Goal: Task Accomplishment & Management: Complete application form

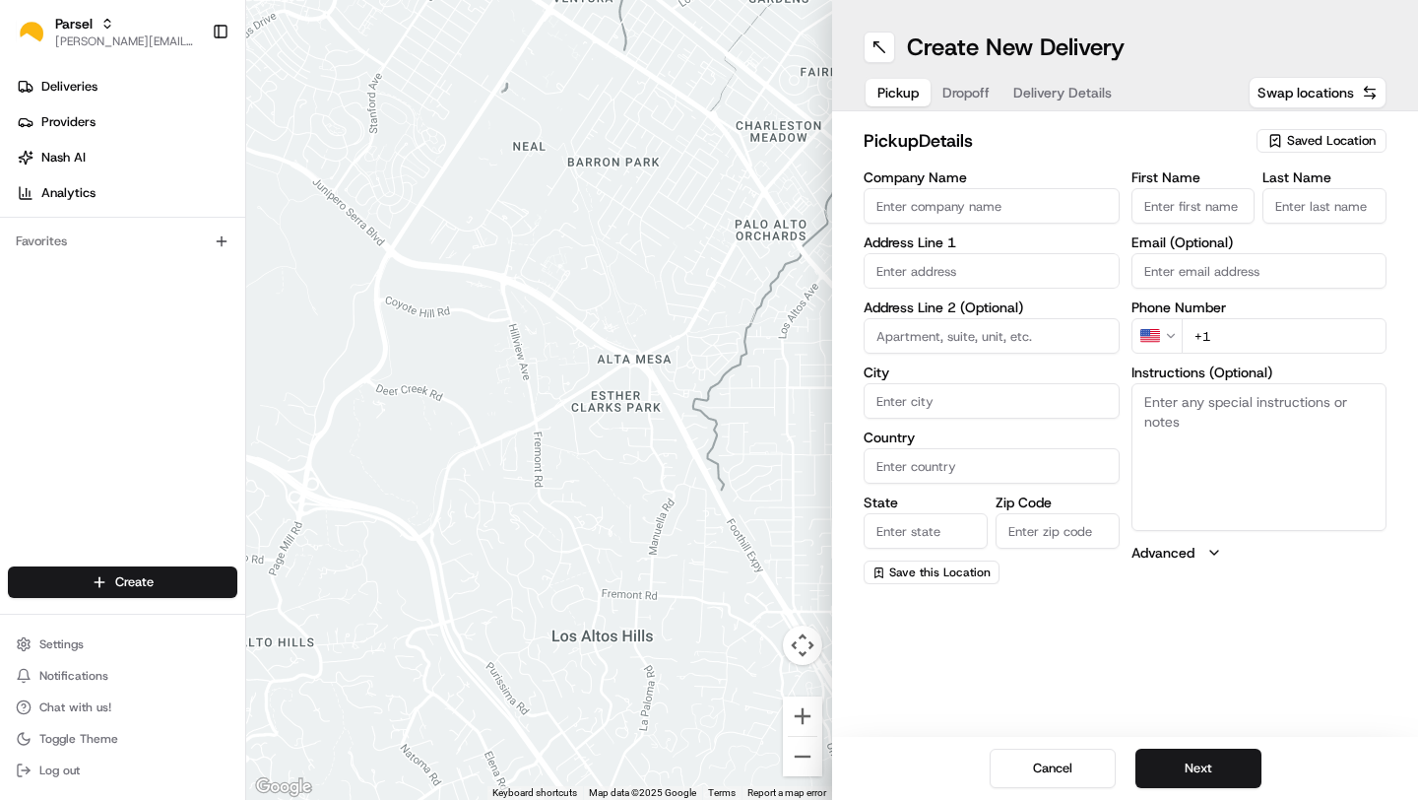
click at [960, 209] on input "Company Name" at bounding box center [992, 205] width 256 height 35
click at [1279, 139] on icon "button" at bounding box center [1274, 141] width 9 height 12
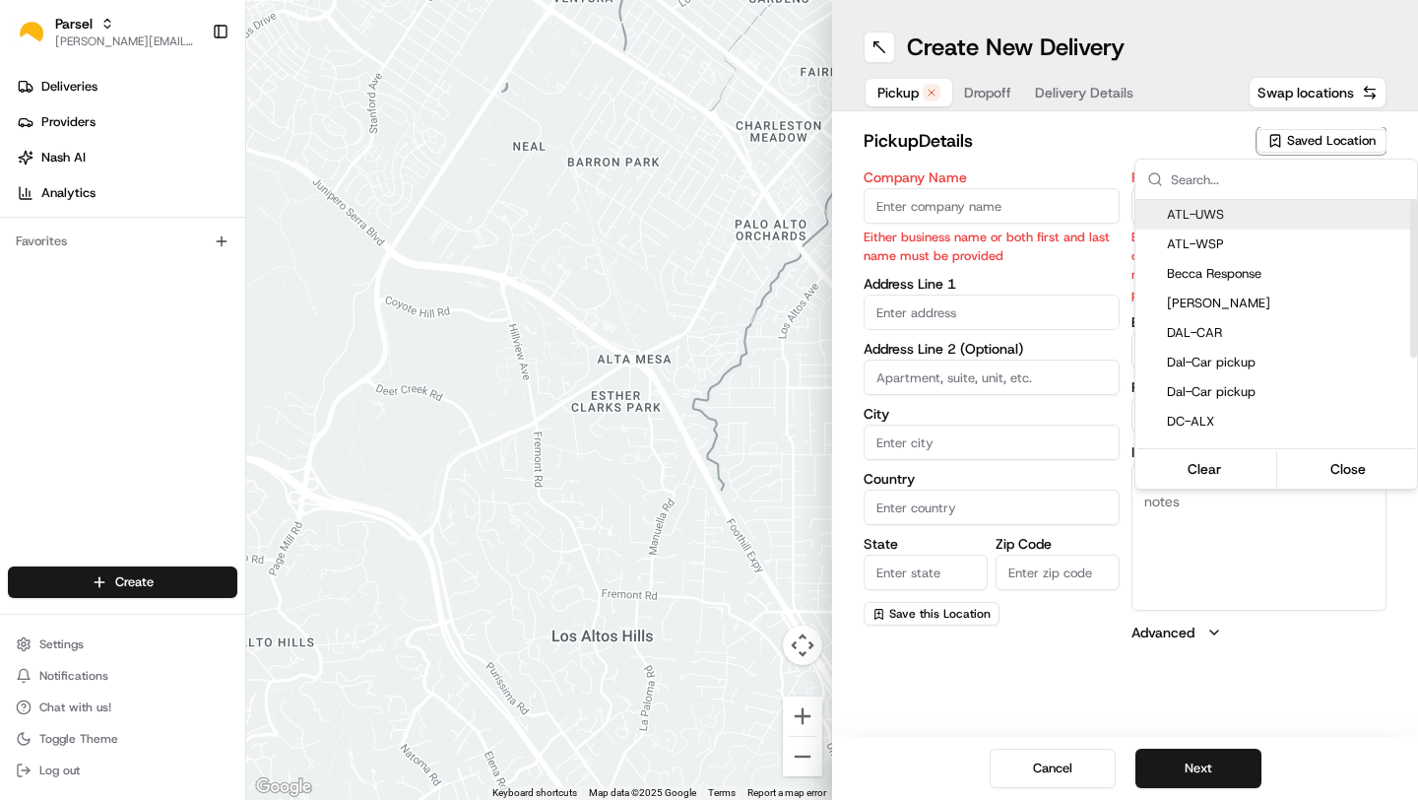
click at [1220, 190] on input "text" at bounding box center [1288, 179] width 234 height 39
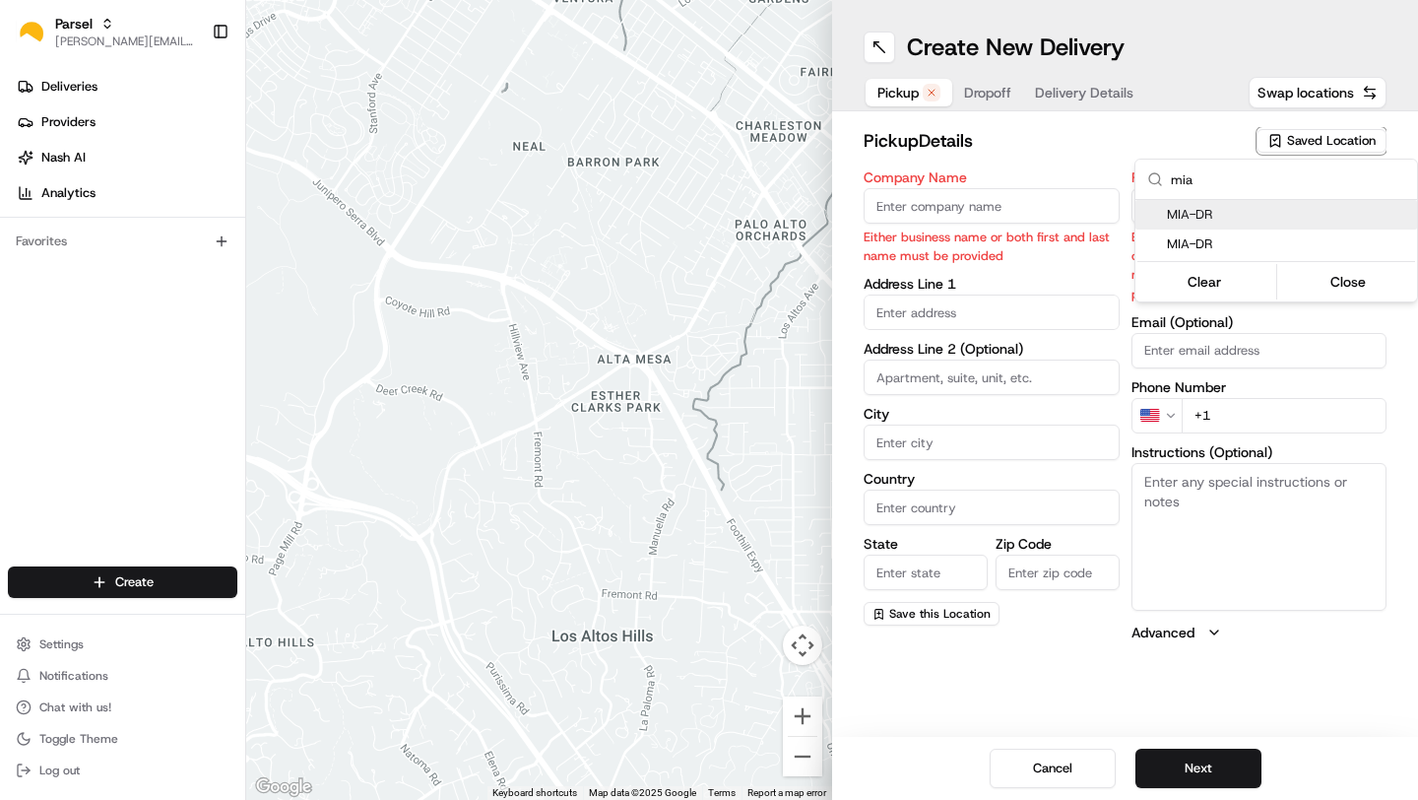
type input "mia"
click at [1229, 222] on span "MIA-DR" at bounding box center [1288, 215] width 242 height 18
type input "MIA-DR"
type input "[STREET_ADDRESS]"
type input "[GEOGRAPHIC_DATA]"
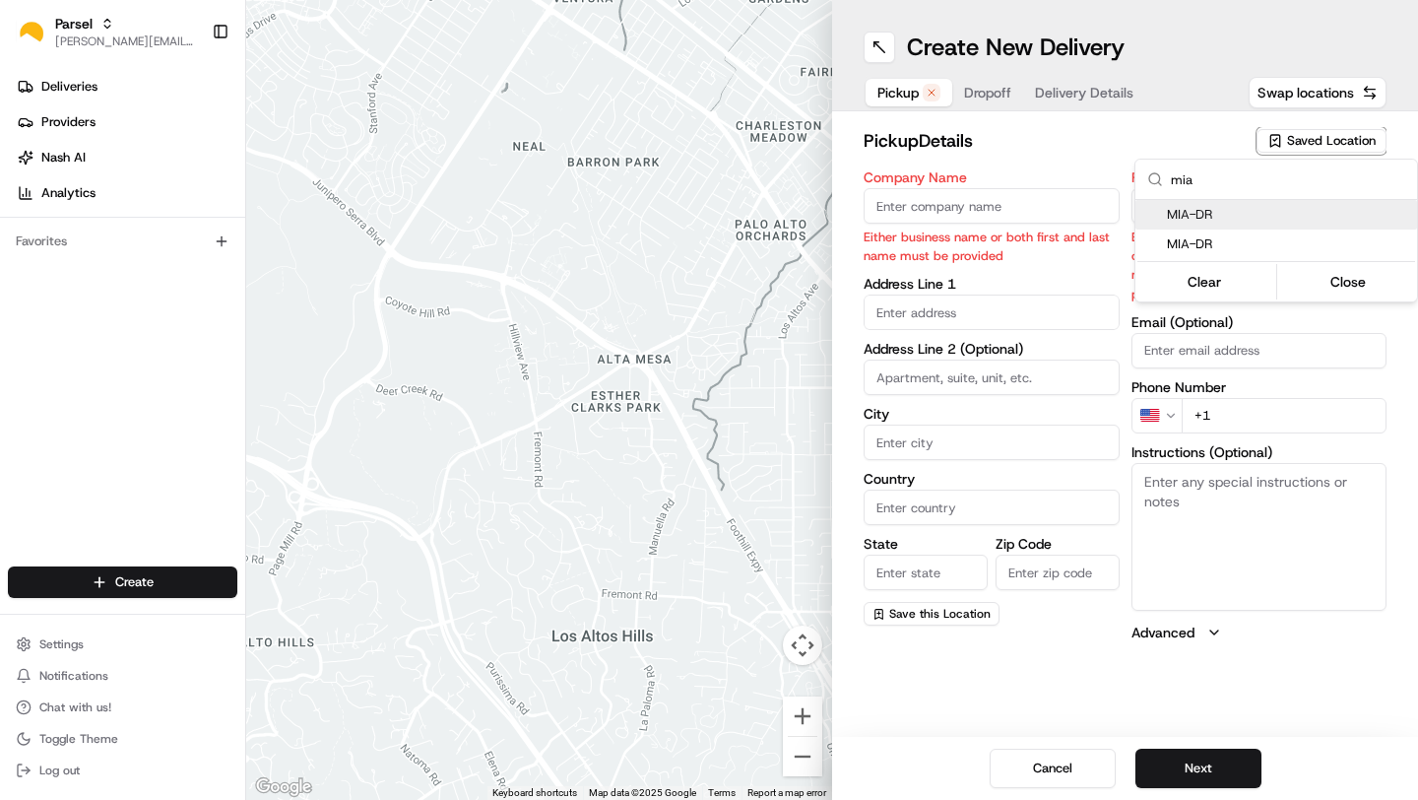
type input "US"
type input "FL"
type input "33126"
type input "[PERSON_NAME]"
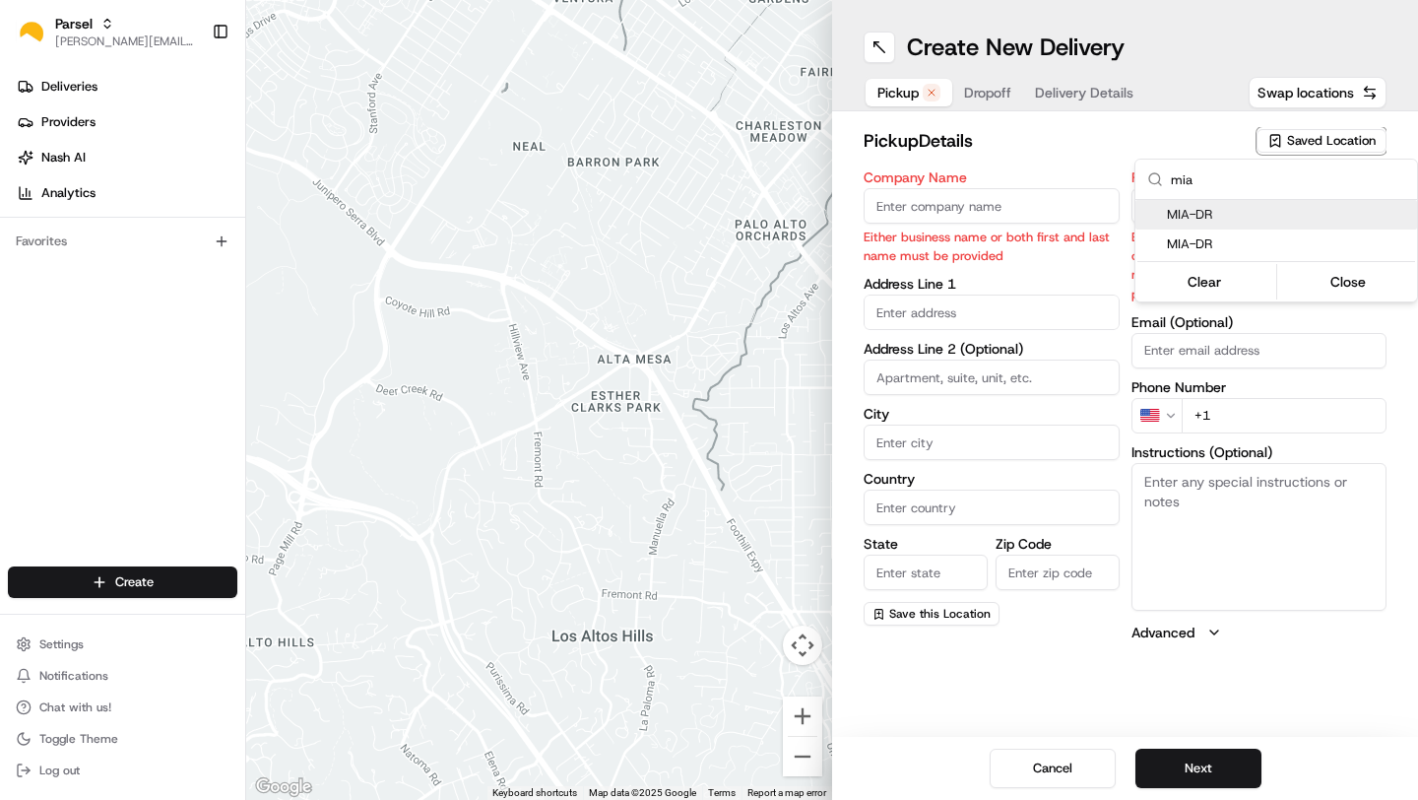
type input "[EMAIL_ADDRESS][DOMAIN_NAME]"
type input "[PHONE_NUMBER]"
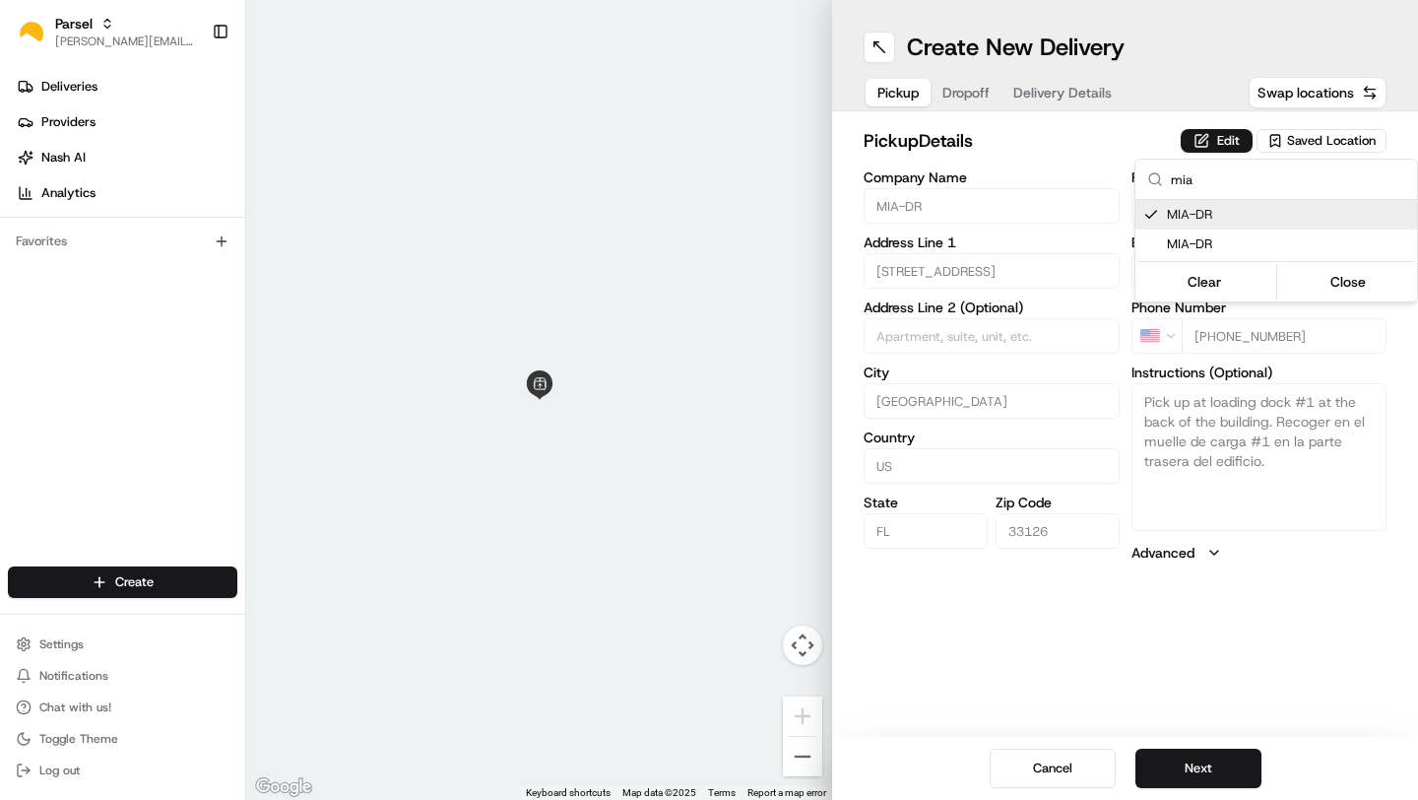
click at [973, 99] on html "Parsel [EMAIL_ADDRESS][PERSON_NAME][DOMAIN_NAME] Toggle Sidebar Deliveries Prov…" at bounding box center [709, 400] width 1418 height 800
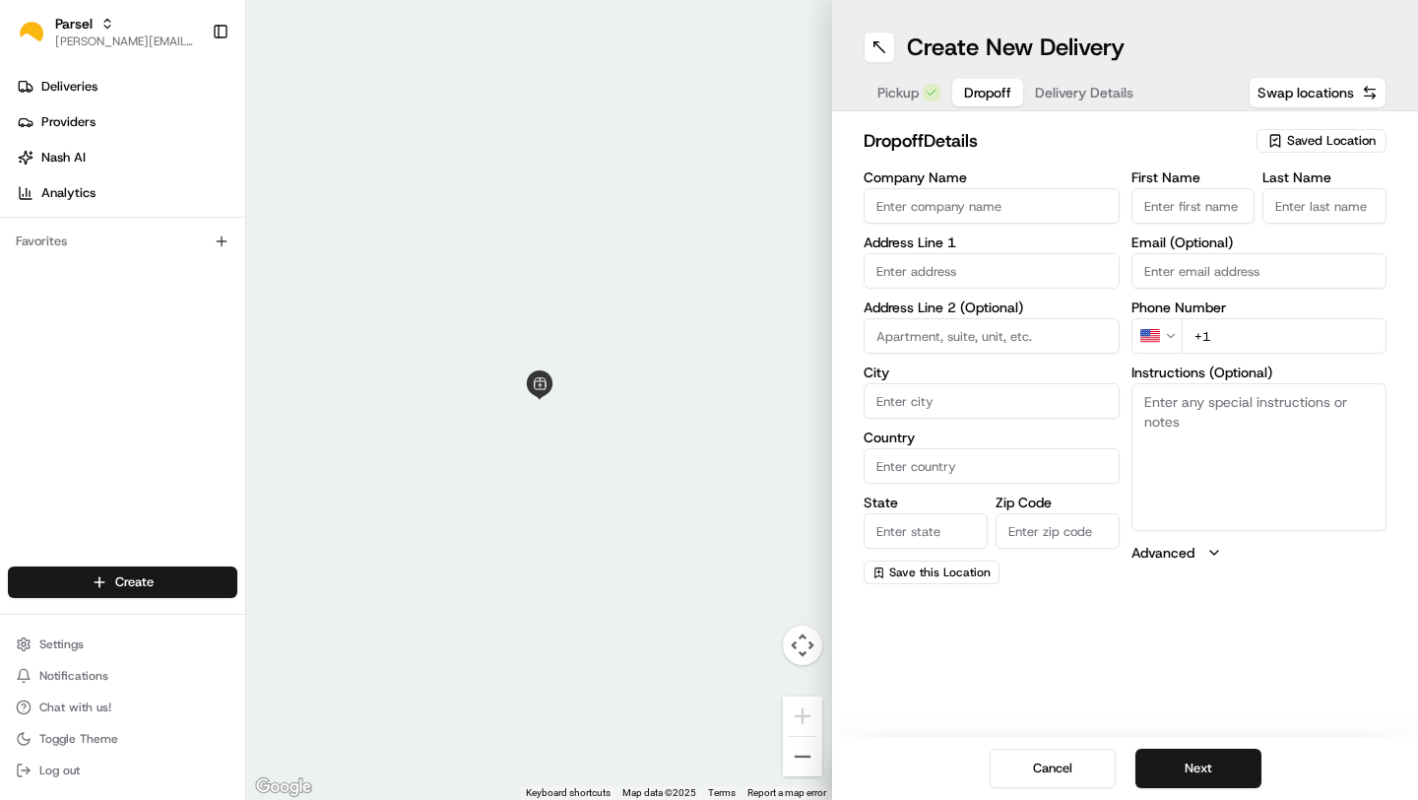
click at [973, 99] on span "Dropoff" at bounding box center [987, 93] width 47 height 20
click at [1287, 149] on span "Saved Location" at bounding box center [1331, 141] width 89 height 18
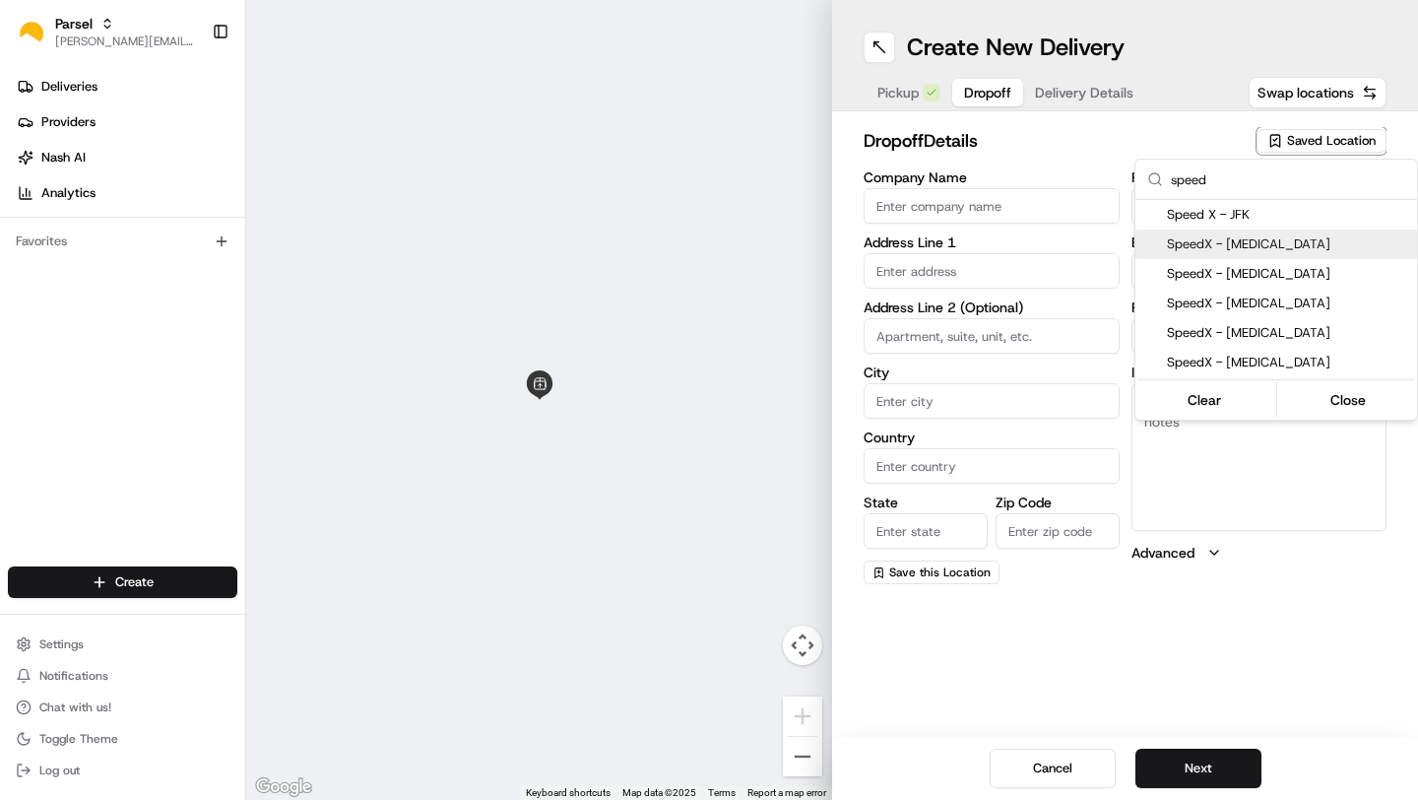
type input "speed"
click at [1248, 245] on span "SpeedX - [MEDICAL_DATA]" at bounding box center [1288, 244] width 242 height 18
type input "SpeedX - [MEDICAL_DATA]"
type input "[STREET_ADDRESS]"
type input "suite 300"
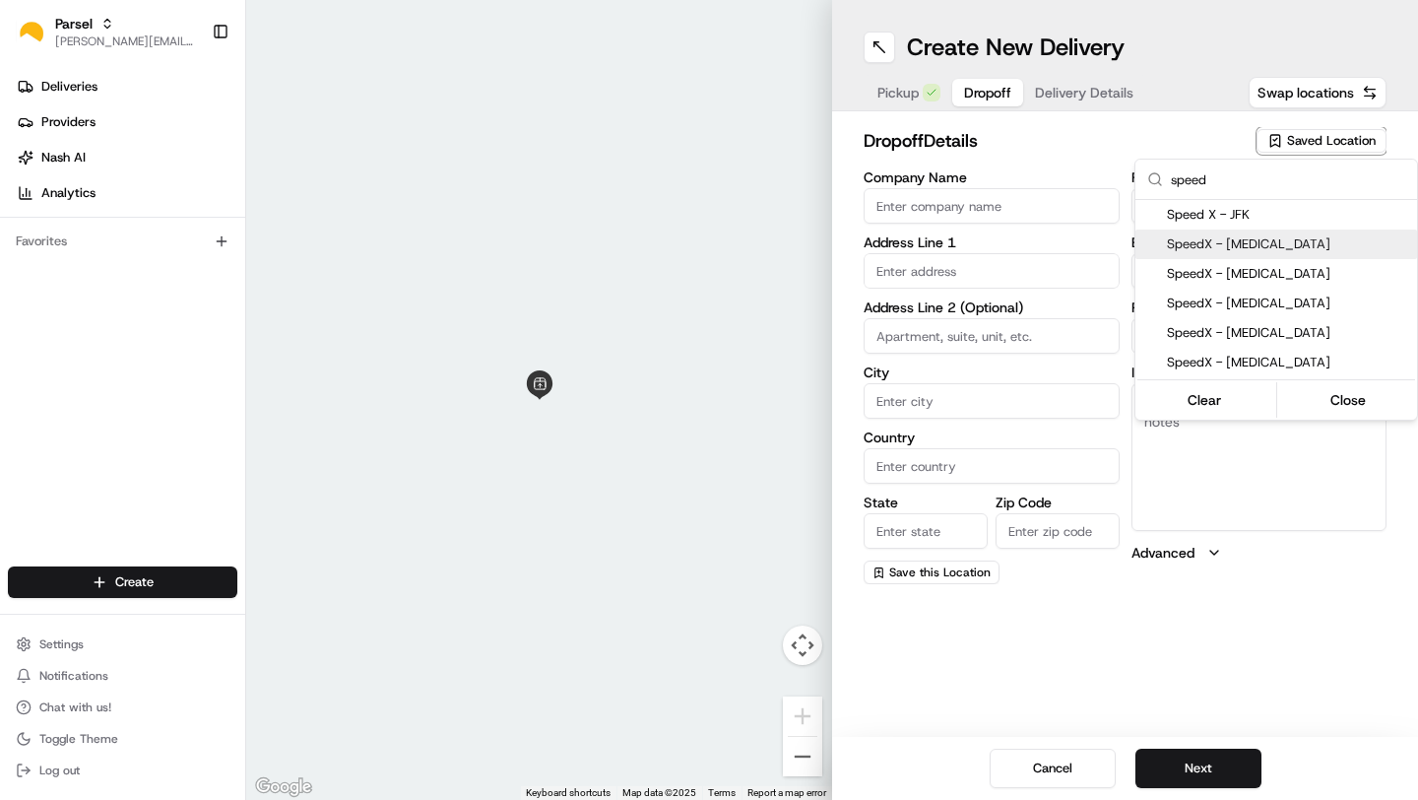
type input "[MEDICAL_DATA]"
type input "US"
type input "FL"
type input "33122"
type input "[PHONE_NUMBER]"
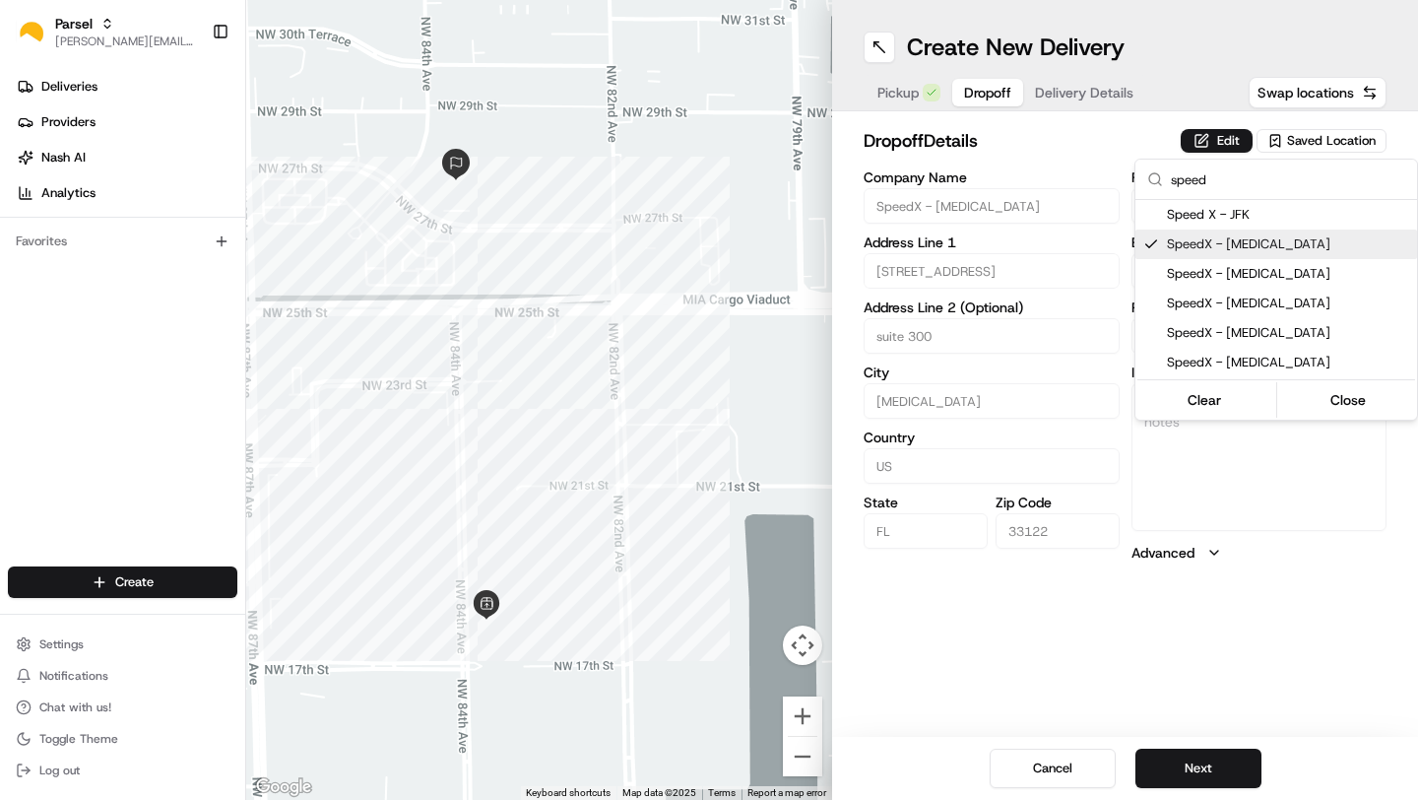
click at [1098, 144] on html "Parsel [EMAIL_ADDRESS][PERSON_NAME][DOMAIN_NAME] Toggle Sidebar Deliveries Prov…" at bounding box center [709, 400] width 1418 height 800
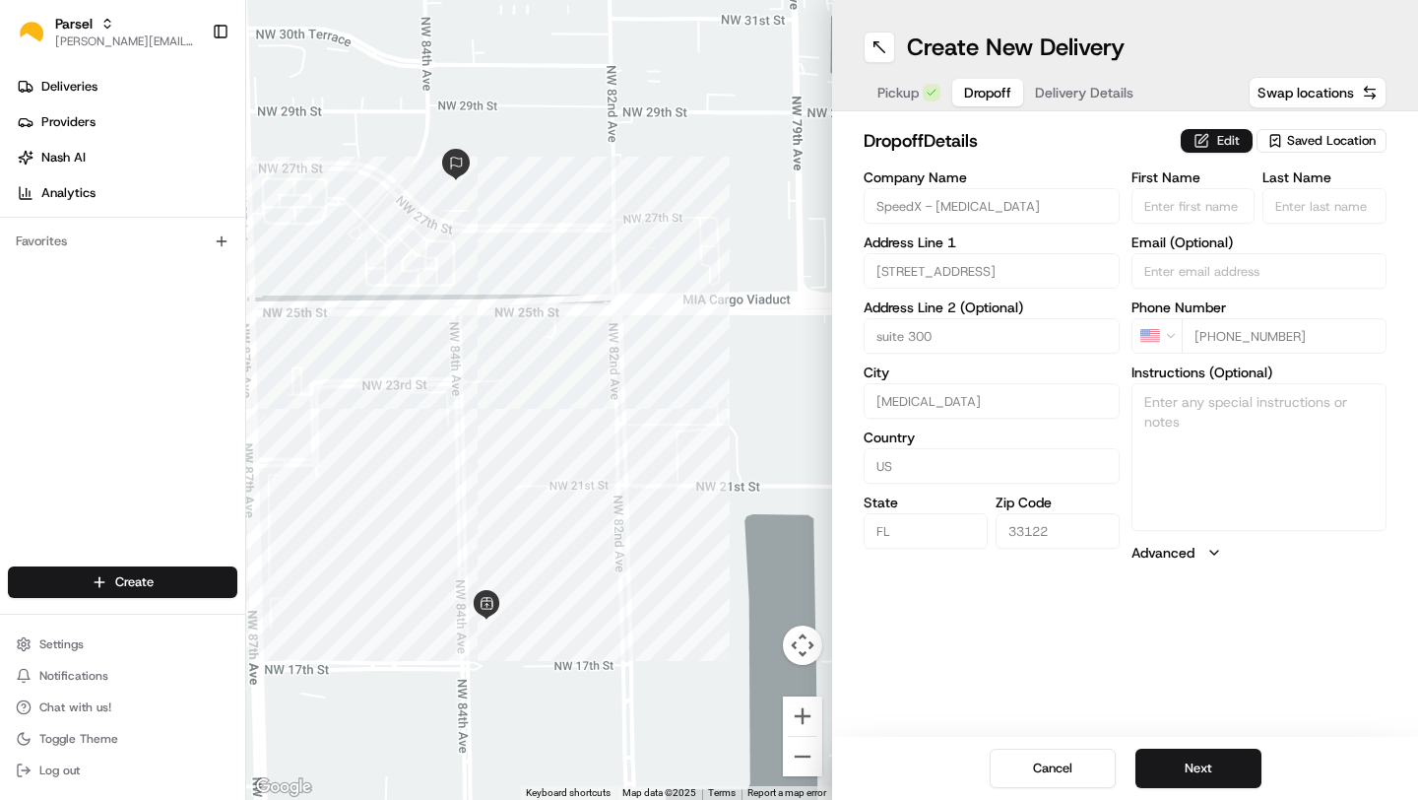
click at [1224, 144] on button "Edit" at bounding box center [1217, 141] width 72 height 24
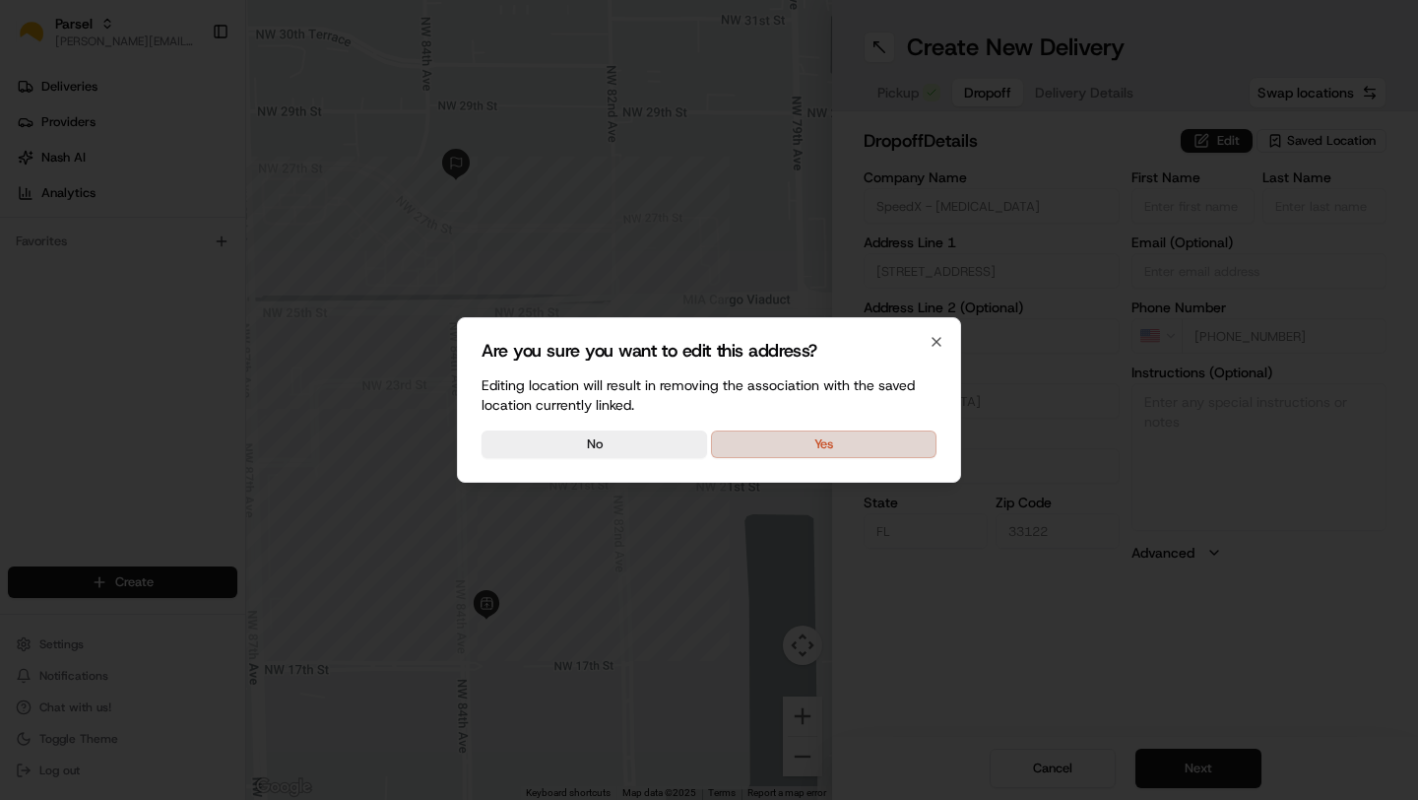
click at [864, 450] on button "Yes" at bounding box center [823, 444] width 225 height 28
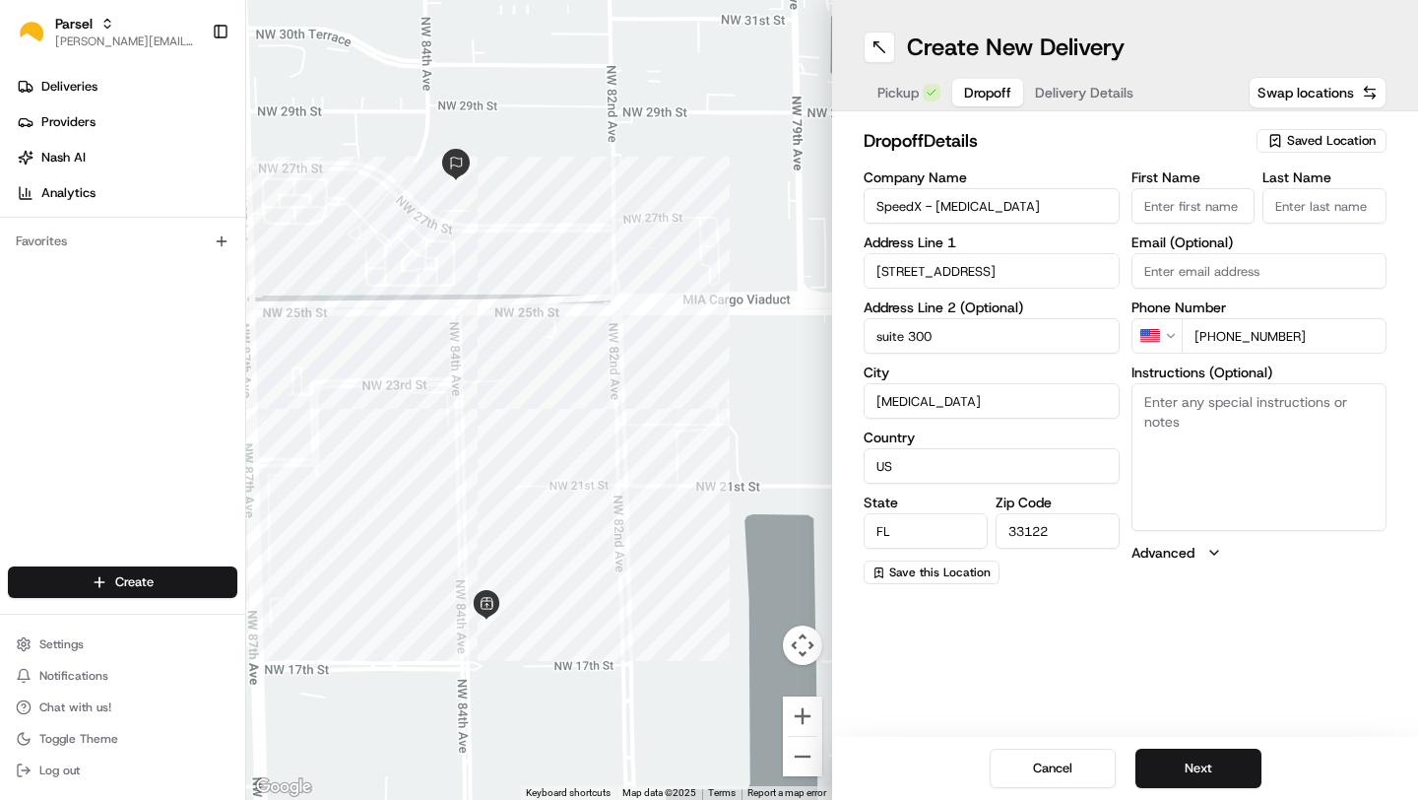
click at [1180, 466] on textarea "Instructions (Optional)" at bounding box center [1259, 457] width 256 height 148
type textarea "Please drop off at the back of the warehouse."
click at [1209, 757] on button "Next" at bounding box center [1198, 767] width 126 height 39
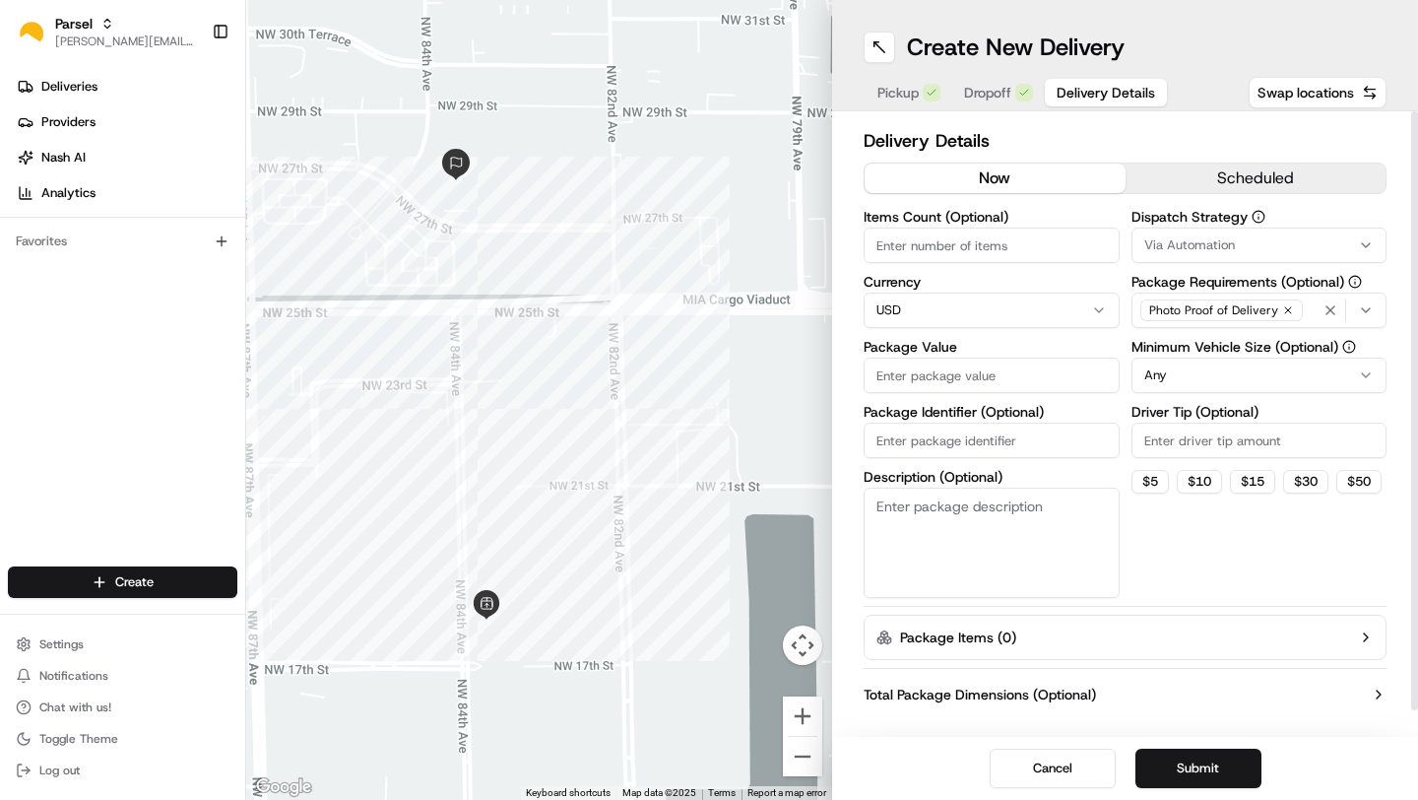
click at [974, 253] on input "Items Count (Optional)" at bounding box center [992, 244] width 256 height 35
type input "2"
click at [939, 381] on input "Package Value" at bounding box center [992, 374] width 256 height 35
type input "100"
click at [1160, 481] on button "$ 5" at bounding box center [1149, 482] width 37 height 24
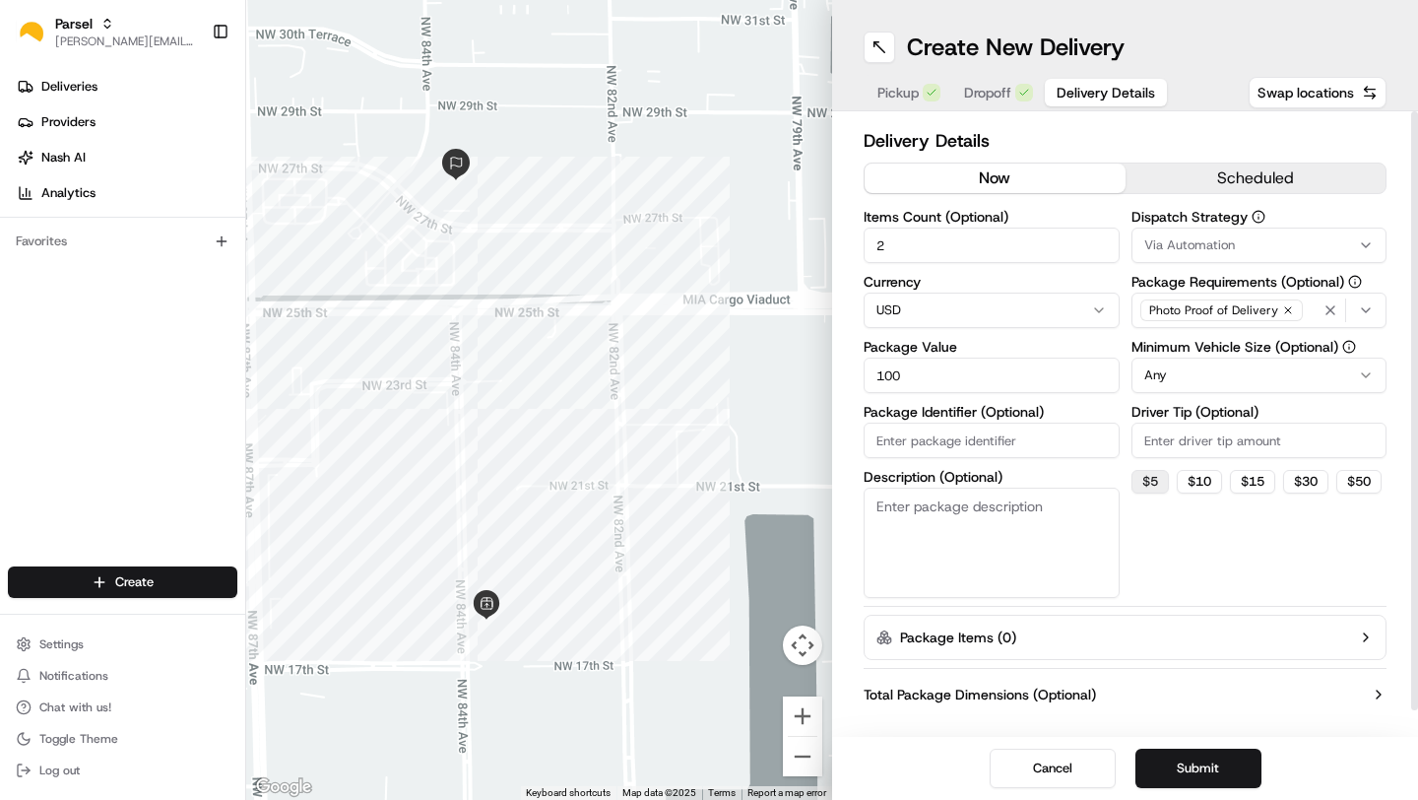
type input "5"
click at [1232, 549] on div "Dispatch Strategy Via Automation Package Requirements (Optional) Photo Proof of…" at bounding box center [1259, 404] width 256 height 388
click at [1229, 761] on button "Submit" at bounding box center [1198, 767] width 126 height 39
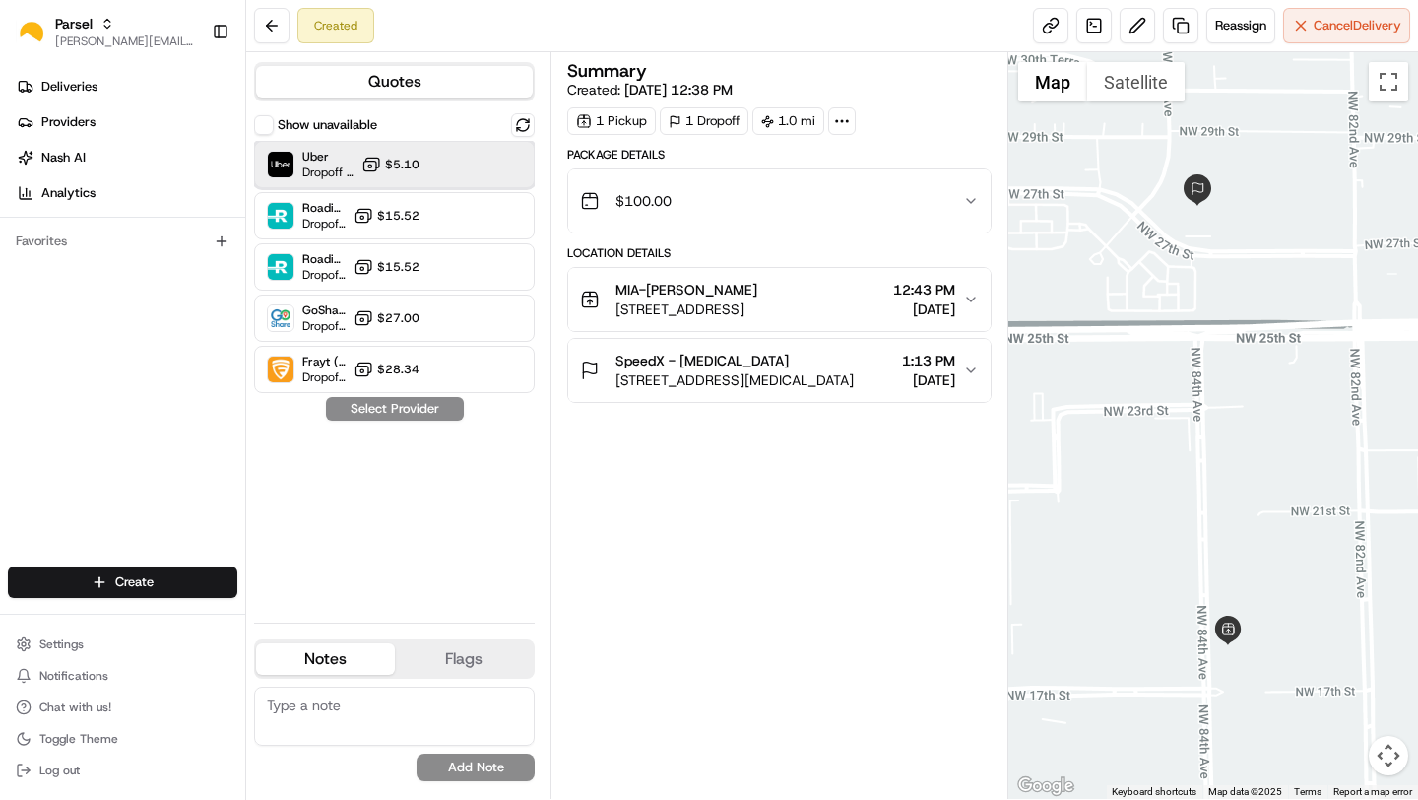
click at [481, 162] on div at bounding box center [475, 165] width 24 height 24
click at [414, 407] on button "Assign Provider" at bounding box center [395, 409] width 140 height 24
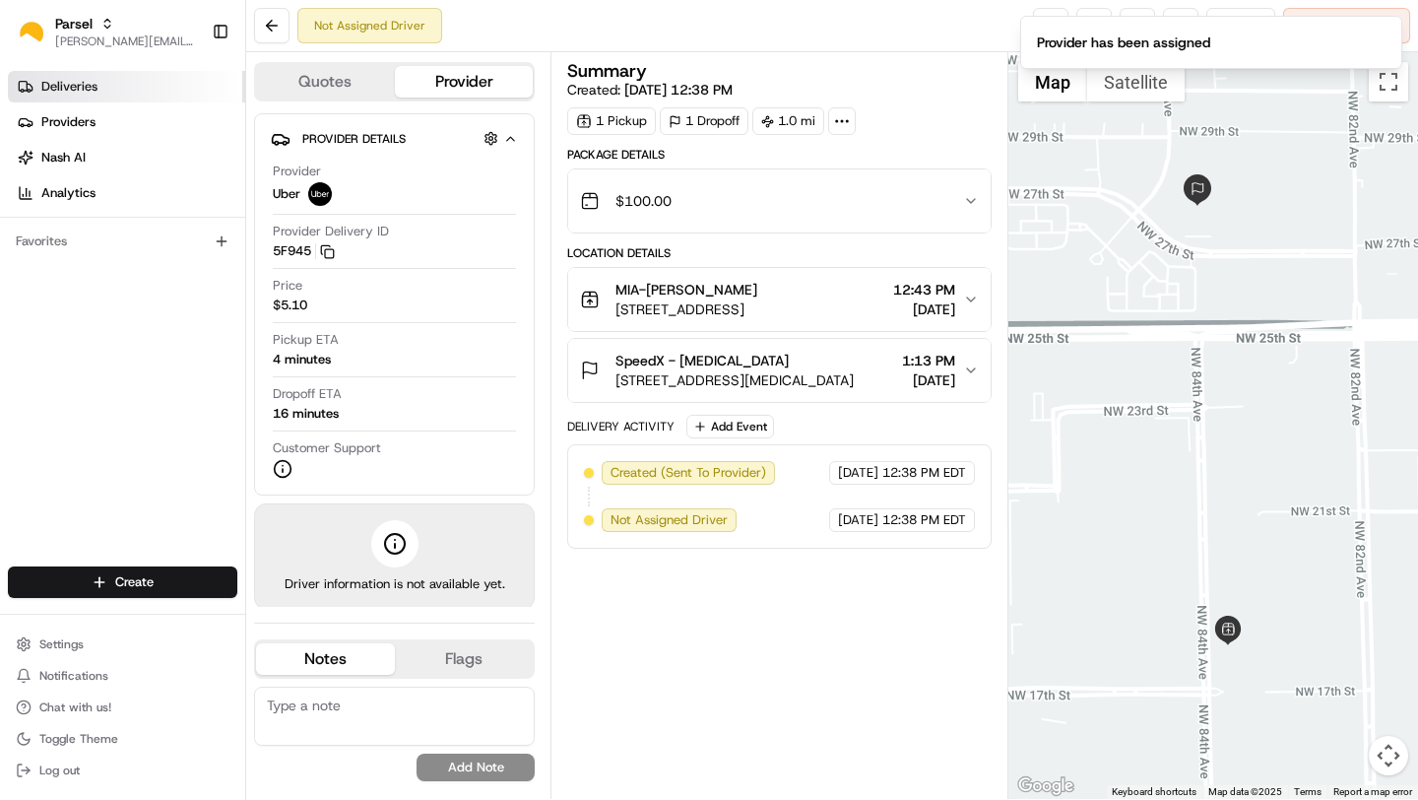
click at [109, 83] on link "Deliveries" at bounding box center [126, 87] width 237 height 32
